Goal: Information Seeking & Learning: Check status

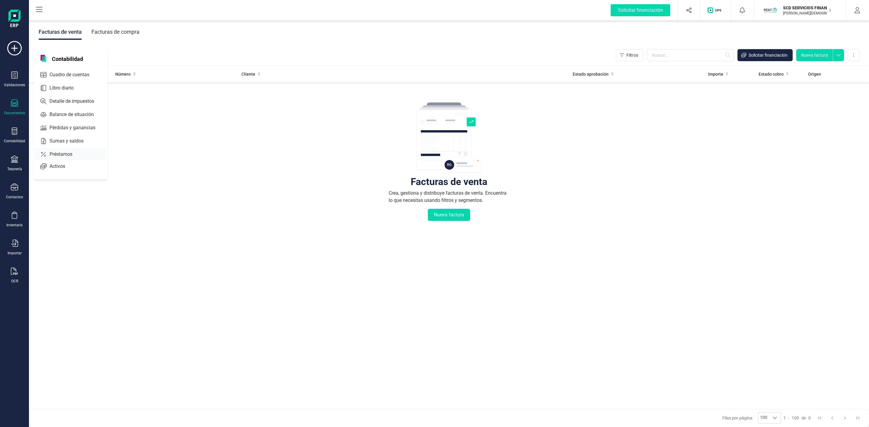
click at [60, 156] on span "Préstamos" at bounding box center [65, 154] width 36 height 7
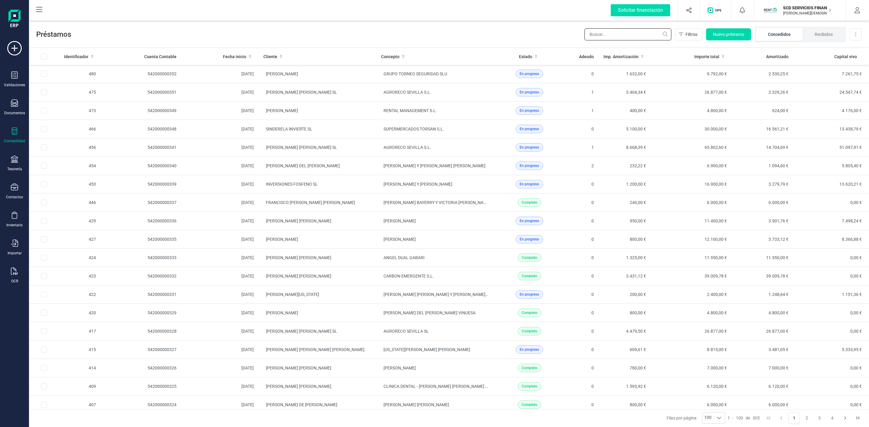
click at [642, 37] on input "text" at bounding box center [627, 34] width 87 height 12
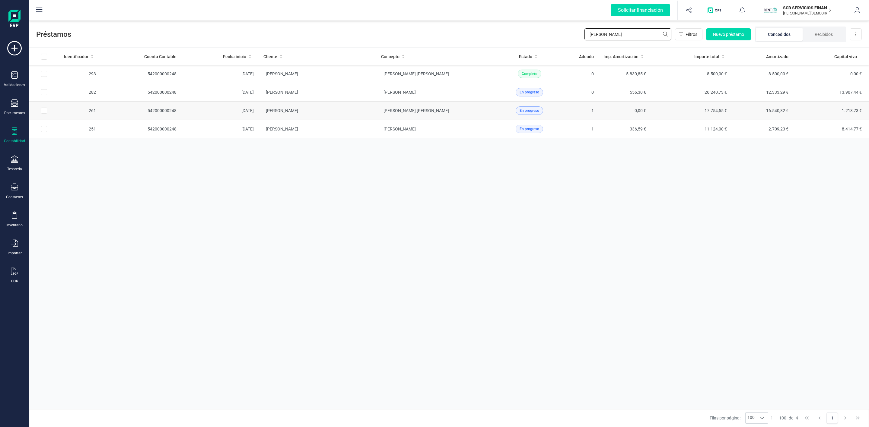
type input "[PERSON_NAME]"
click at [366, 111] on td "[PERSON_NAME]" at bounding box center [317, 111] width 118 height 18
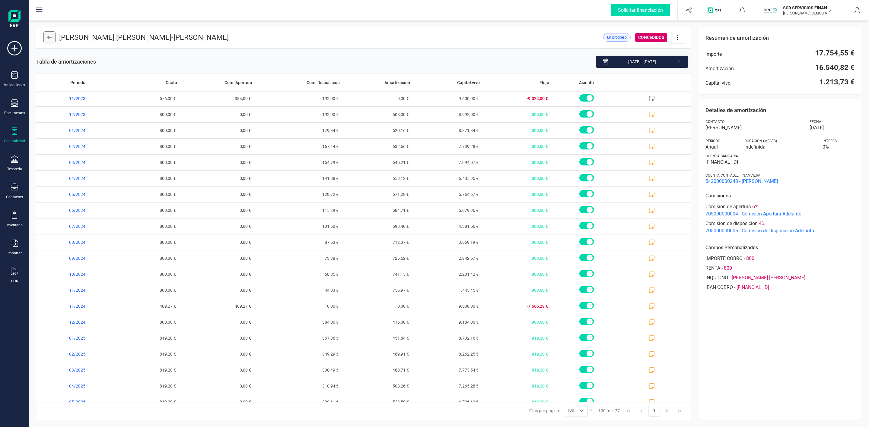
click at [47, 35] on icon at bounding box center [49, 37] width 4 height 5
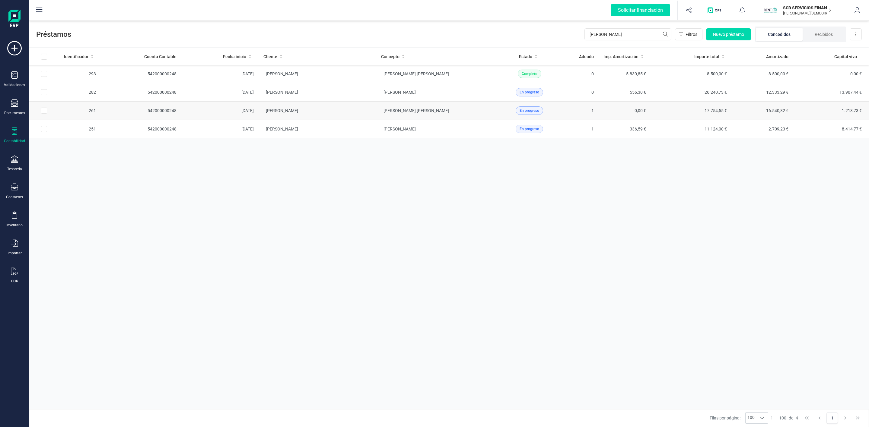
click at [466, 113] on td "[PERSON_NAME] [PERSON_NAME]" at bounding box center [435, 111] width 118 height 18
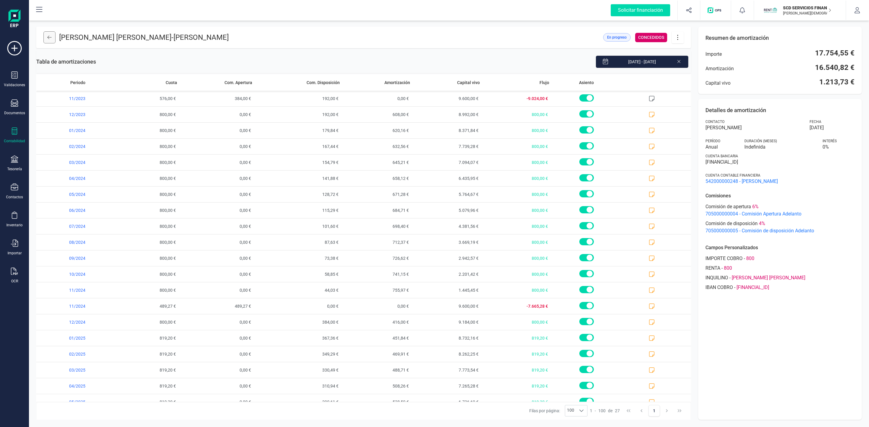
click at [49, 36] on icon at bounding box center [49, 38] width 4 height 4
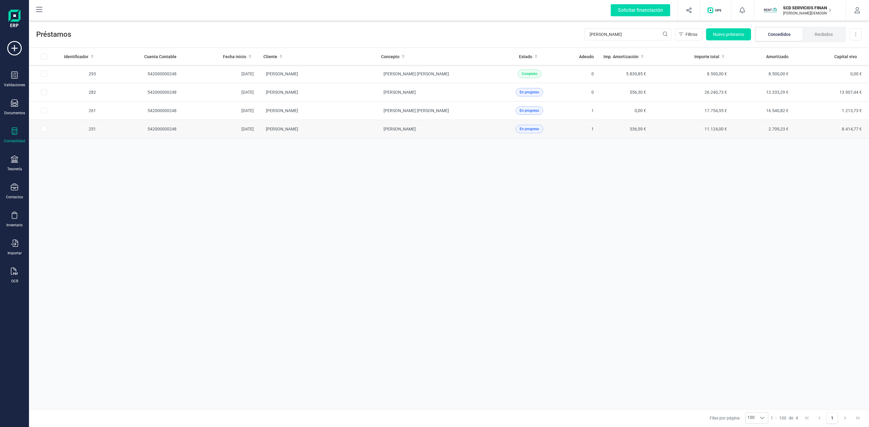
click at [461, 130] on td "[PERSON_NAME]" at bounding box center [435, 129] width 118 height 18
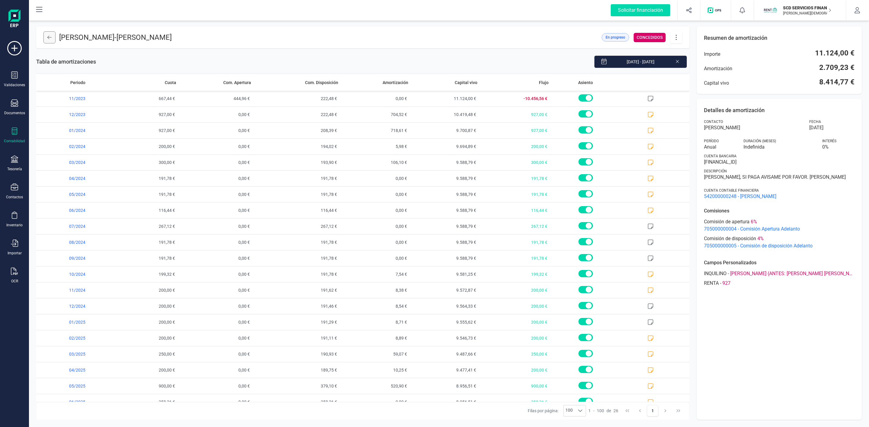
click at [48, 40] on button at bounding box center [49, 37] width 12 height 12
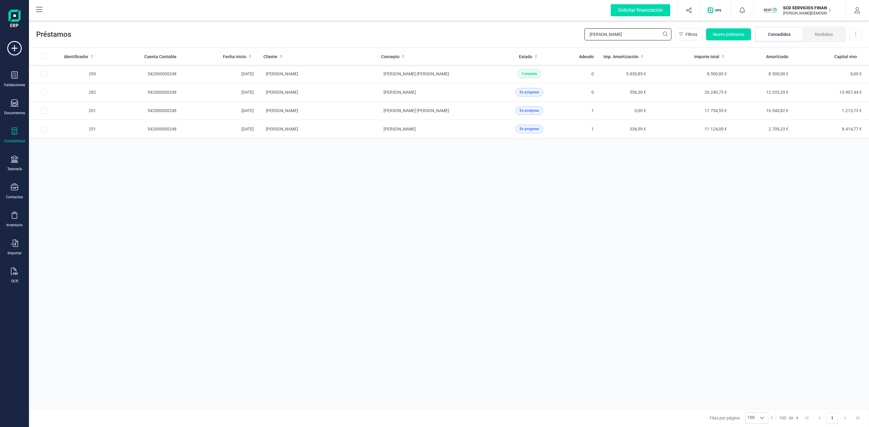
drag, startPoint x: 628, startPoint y: 33, endPoint x: 529, endPoint y: 42, distance: 99.4
click at [530, 43] on div "Préstamos [PERSON_NAME] Filtros Nuevo préstamo Concedidos Recibidos Descargar E…" at bounding box center [449, 33] width 840 height 28
